Goal: Task Accomplishment & Management: Complete application form

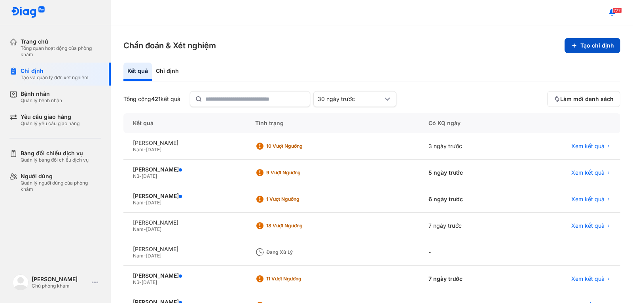
click at [588, 51] on button "Tạo chỉ định" at bounding box center [593, 45] width 56 height 15
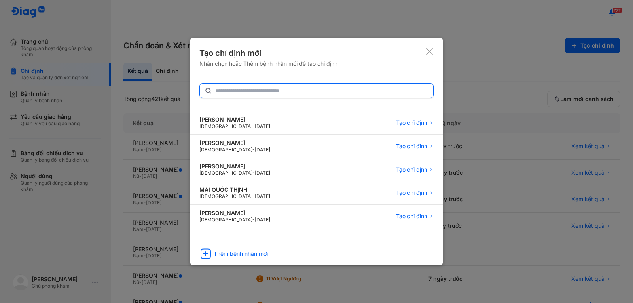
click at [292, 95] on input "text" at bounding box center [321, 91] width 213 height 14
type input "*"
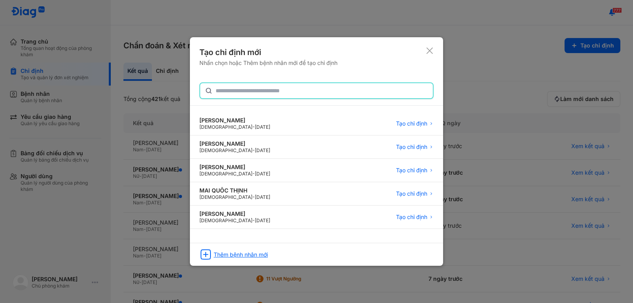
click at [254, 251] on div "Thêm bệnh nhân mới" at bounding box center [241, 254] width 54 height 7
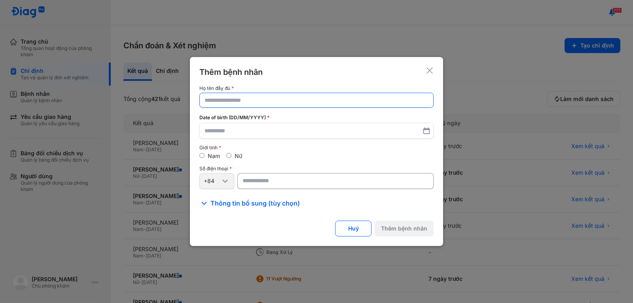
click at [231, 96] on input "text" at bounding box center [317, 100] width 224 height 14
type input "*"
click at [251, 103] on input "**********" at bounding box center [316, 100] width 223 height 14
type input "**********"
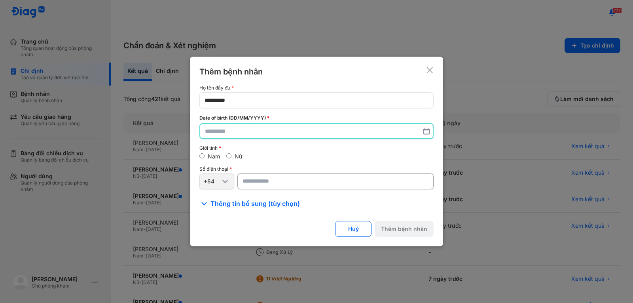
click at [206, 133] on input "text" at bounding box center [316, 131] width 223 height 14
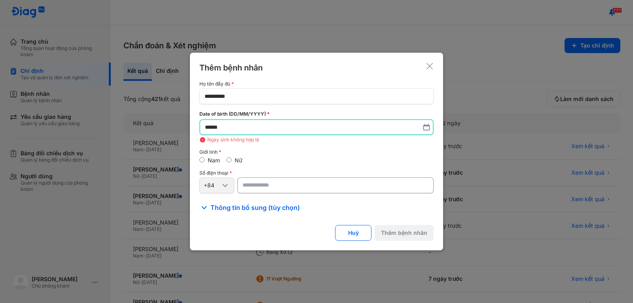
click at [229, 126] on input "******" at bounding box center [316, 127] width 223 height 14
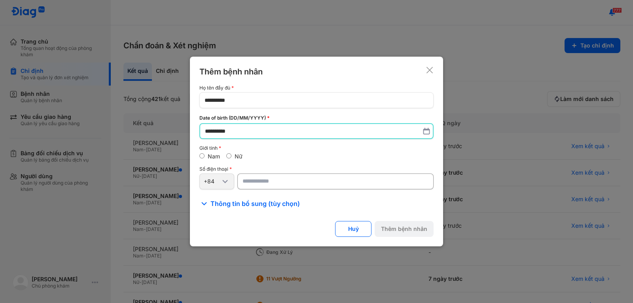
type input "**********"
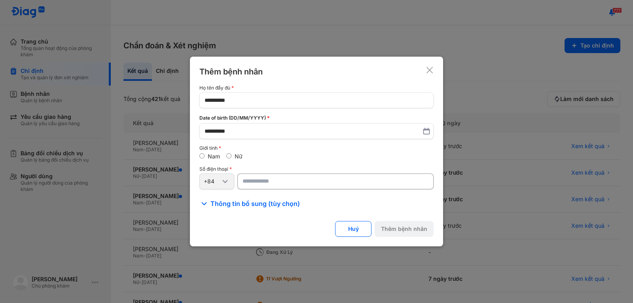
click at [265, 183] on input "number" at bounding box center [336, 181] width 196 height 16
click at [276, 183] on input "number" at bounding box center [336, 181] width 196 height 16
type input "**********"
click at [396, 228] on button "Thêm bệnh nhân" at bounding box center [404, 229] width 59 height 16
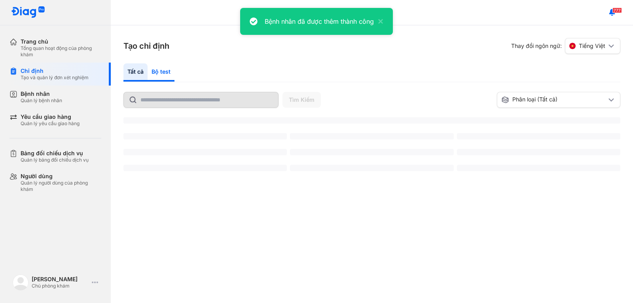
click at [162, 69] on div "Bộ test" at bounding box center [161, 72] width 27 height 18
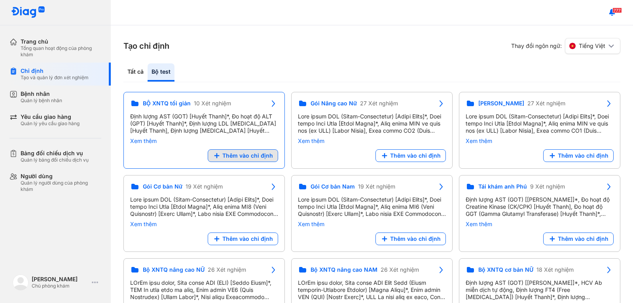
click at [243, 155] on span "Thêm vào chỉ định" at bounding box center [248, 155] width 51 height 7
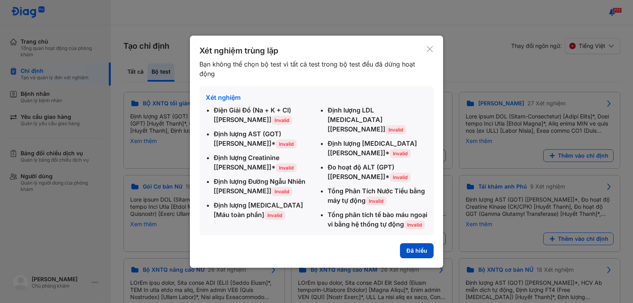
click at [419, 251] on button "Đã hiểu" at bounding box center [417, 250] width 34 height 15
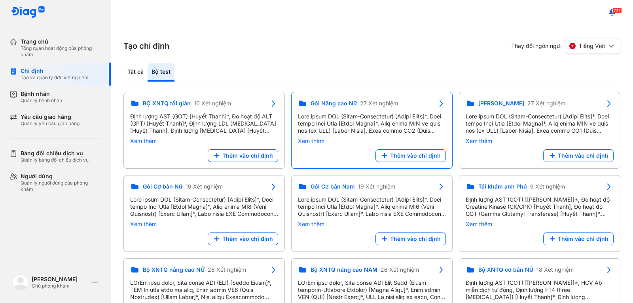
click at [298, 154] on div "Thêm vào chỉ định" at bounding box center [372, 155] width 148 height 13
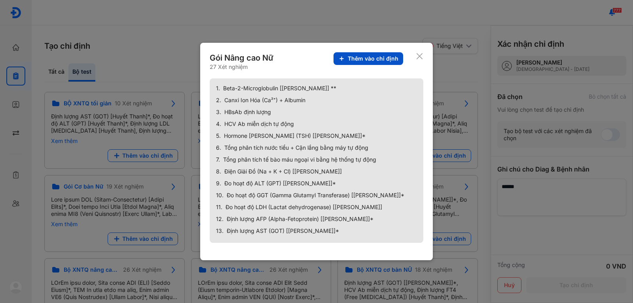
click at [366, 59] on span "Thêm vào chỉ định" at bounding box center [373, 58] width 51 height 7
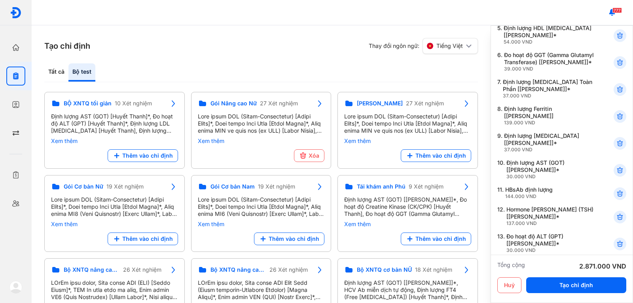
scroll to position [198, 0]
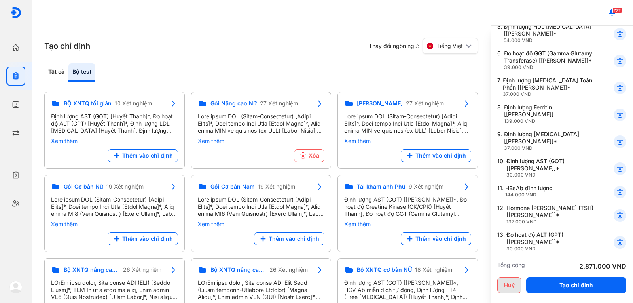
click at [509, 285] on button "Huỷ" at bounding box center [510, 285] width 24 height 16
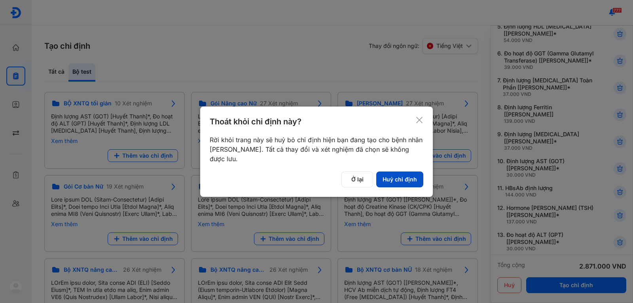
click at [403, 182] on button "Huỷ chỉ định" at bounding box center [400, 179] width 47 height 16
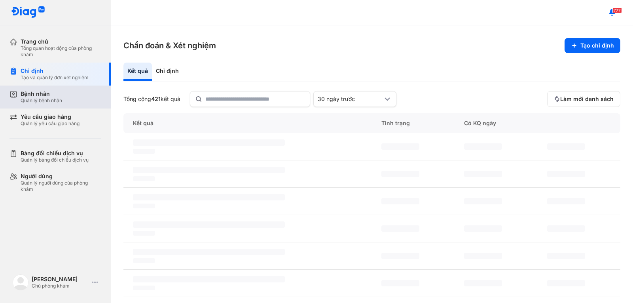
click at [50, 95] on div "Bệnh nhân" at bounding box center [42, 93] width 42 height 7
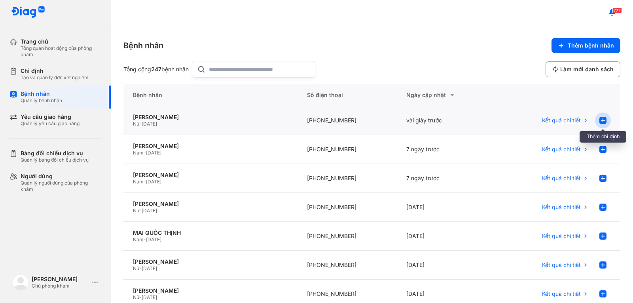
click at [600, 118] on use at bounding box center [603, 120] width 7 height 7
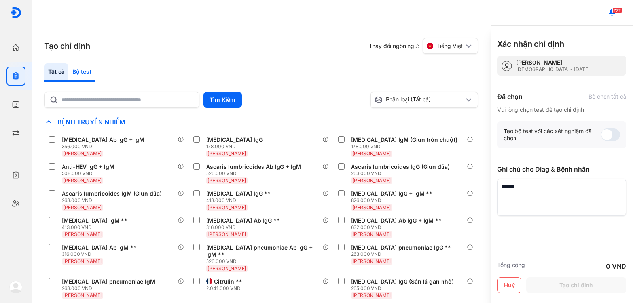
click at [79, 73] on div "Bộ test" at bounding box center [81, 72] width 27 height 18
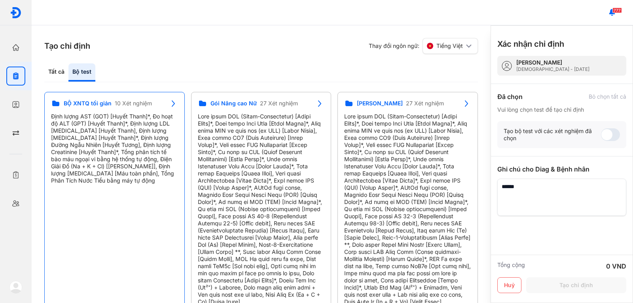
click at [120, 146] on div "Định lượng AST (GOT) [Huyết Thanh]*, Đo hoạt độ ALT (GPT) [Huyết Thanh]*, Định …" at bounding box center [114, 148] width 127 height 71
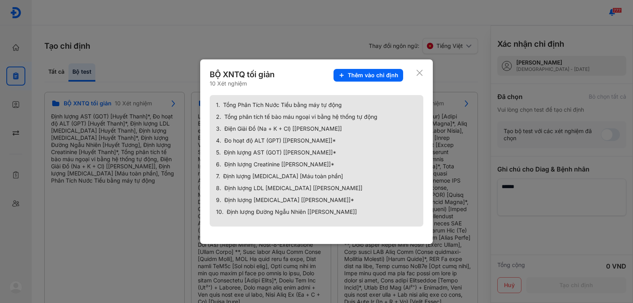
click at [349, 70] on button "Thêm vào chỉ định" at bounding box center [369, 75] width 70 height 13
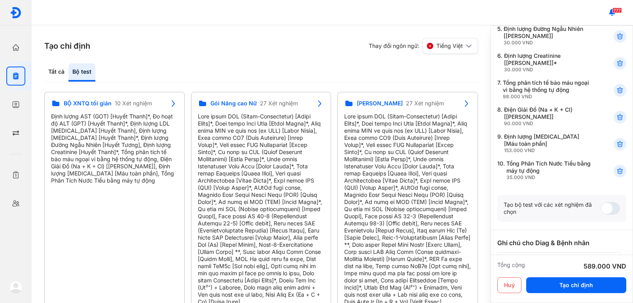
scroll to position [270, 0]
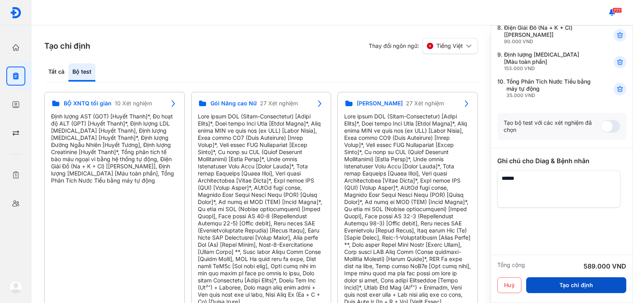
click at [566, 281] on button "Tạo chỉ định" at bounding box center [577, 285] width 100 height 16
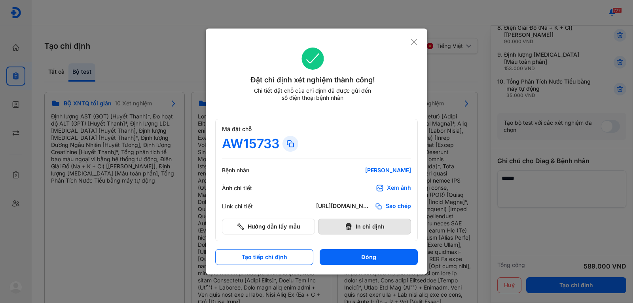
click at [361, 227] on button "In chỉ định" at bounding box center [364, 227] width 93 height 16
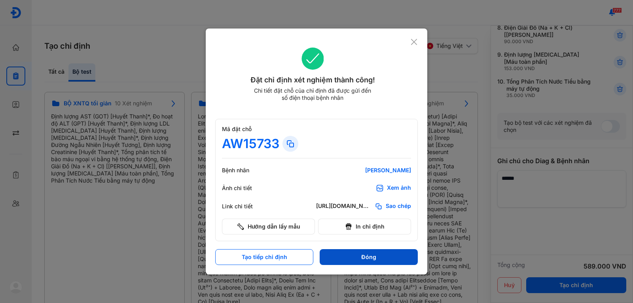
click at [377, 254] on button "Đóng" at bounding box center [369, 257] width 98 height 16
